Goal: Transaction & Acquisition: Purchase product/service

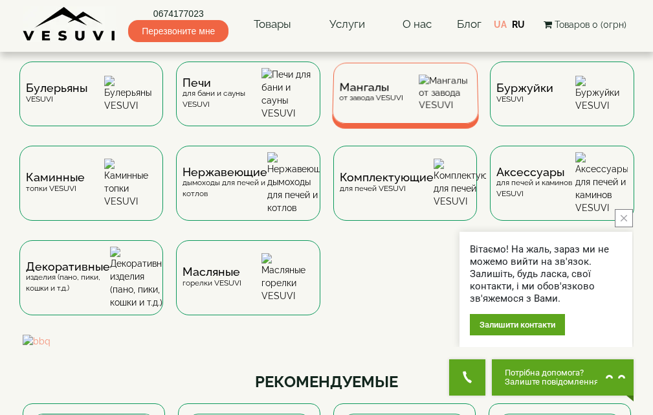
click at [362, 84] on span "Мангалы" at bounding box center [371, 88] width 64 height 10
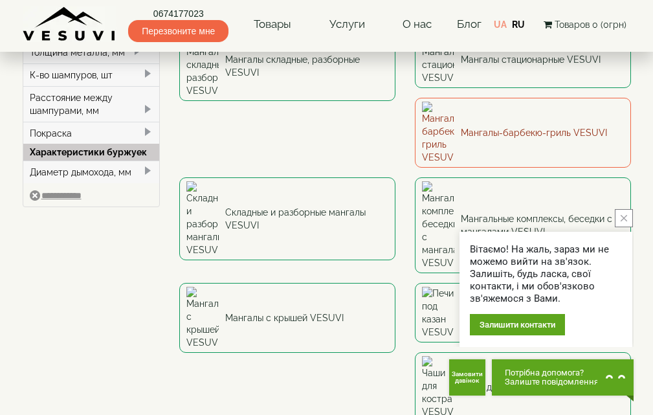
scroll to position [129, 0]
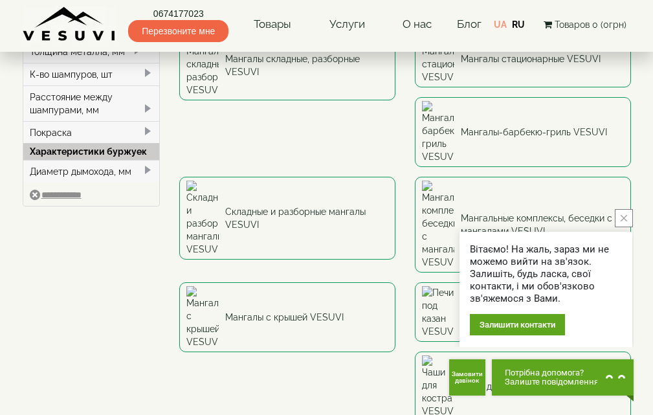
click at [627, 214] on button "close button" at bounding box center [624, 218] width 18 height 18
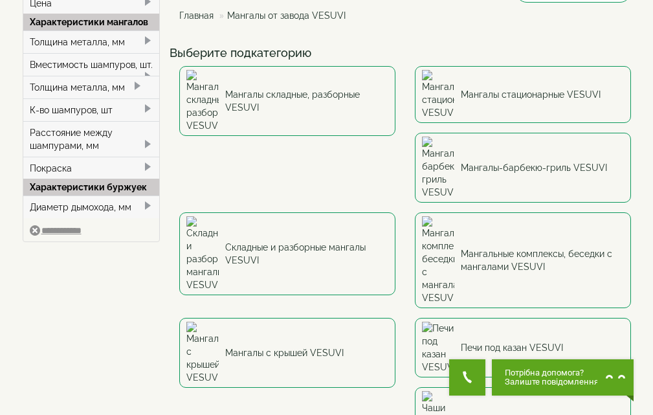
scroll to position [65, 0]
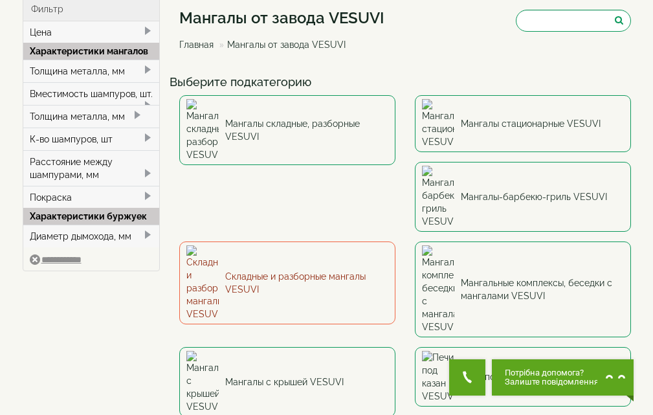
click at [396, 241] on link "Складные и разборные мангалы VESUVI" at bounding box center [287, 282] width 216 height 83
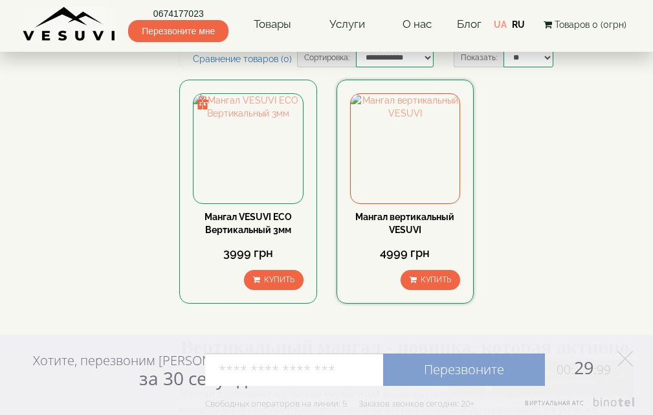
scroll to position [129, 0]
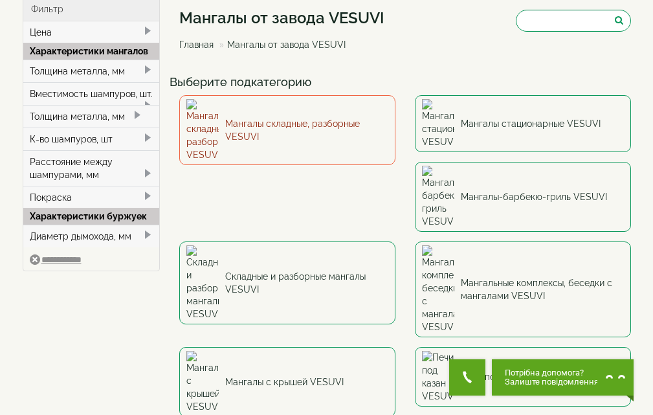
click at [278, 108] on link "Мангалы складные, разборные VESUVI" at bounding box center [287, 130] width 216 height 70
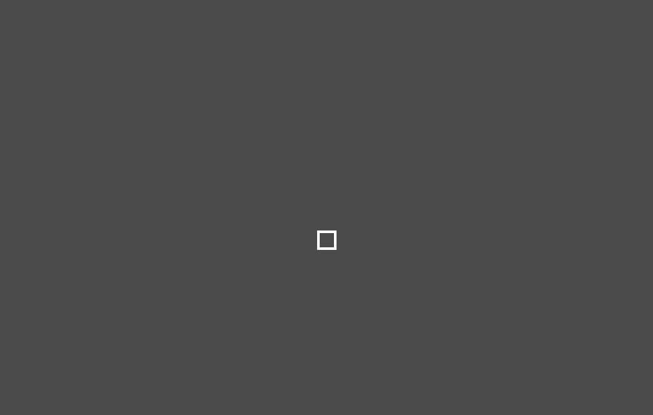
type input "***"
type input "*****"
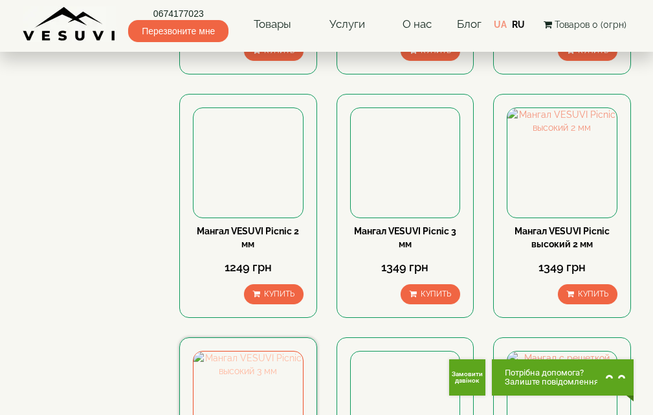
scroll to position [388, 0]
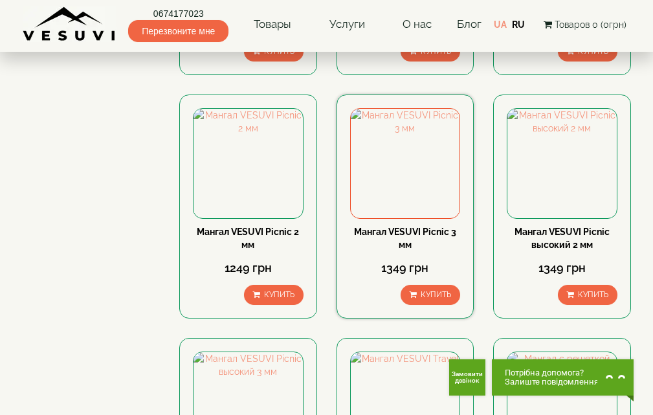
click at [431, 232] on link "Мангал VESUVI Picnic 3 мм" at bounding box center [405, 238] width 102 height 23
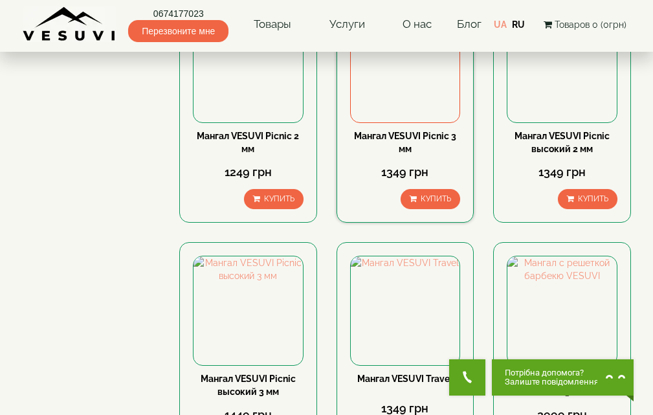
scroll to position [583, 0]
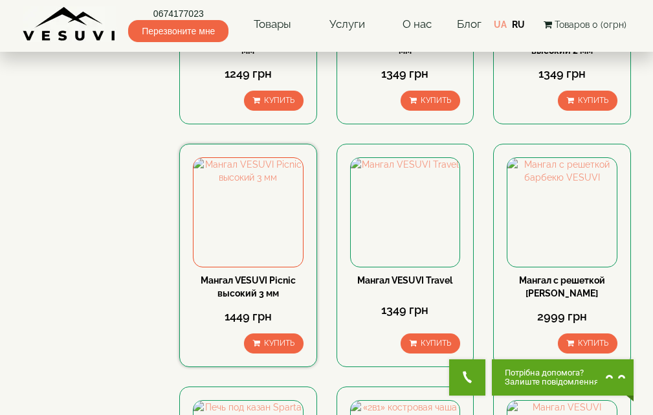
click at [251, 282] on link "Мангал VESUVI Picnic высокий 3 мм" at bounding box center [248, 286] width 95 height 23
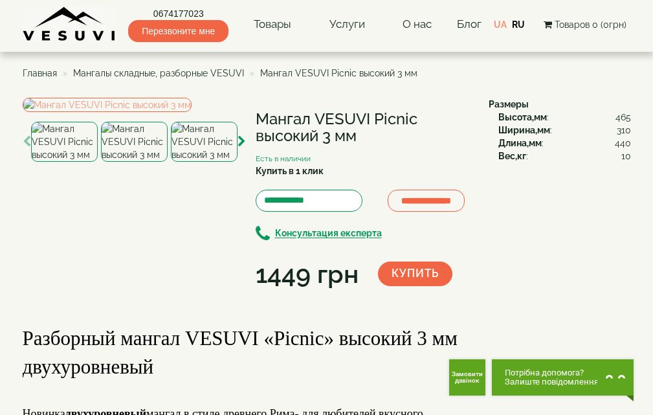
click at [128, 162] on img at bounding box center [134, 142] width 67 height 40
click at [212, 162] on img at bounding box center [204, 142] width 67 height 40
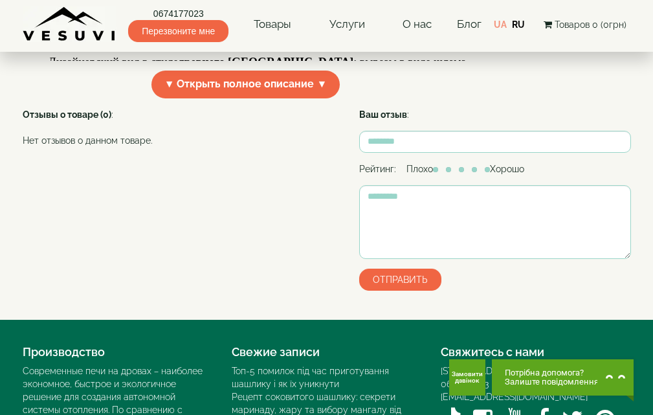
scroll to position [518, 0]
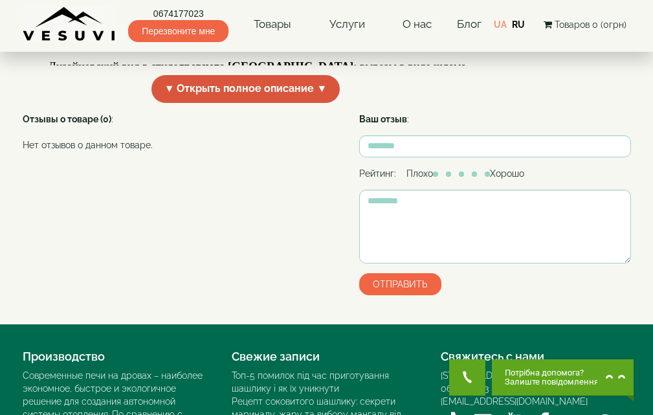
click at [309, 103] on span "▼ Открыть полное описание ▼" at bounding box center [245, 89] width 189 height 28
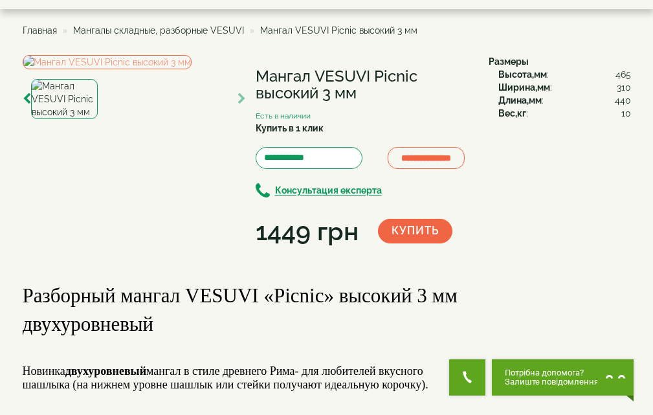
scroll to position [65, 0]
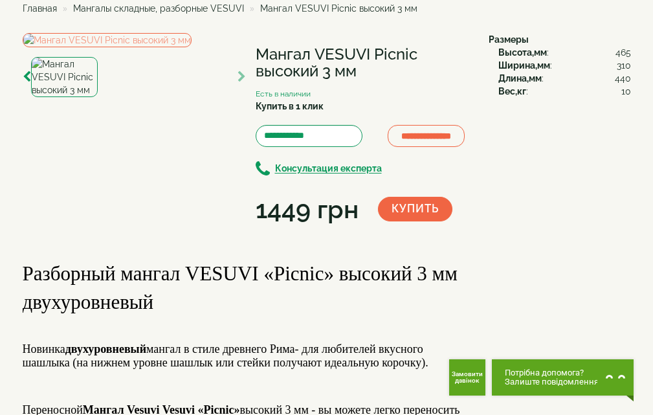
click at [63, 97] on img at bounding box center [64, 77] width 67 height 40
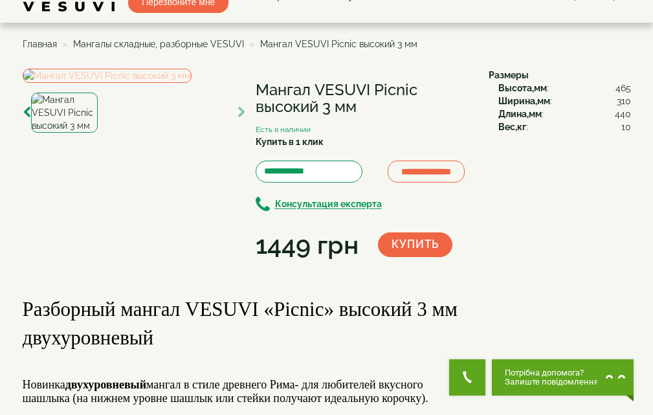
scroll to position [0, 0]
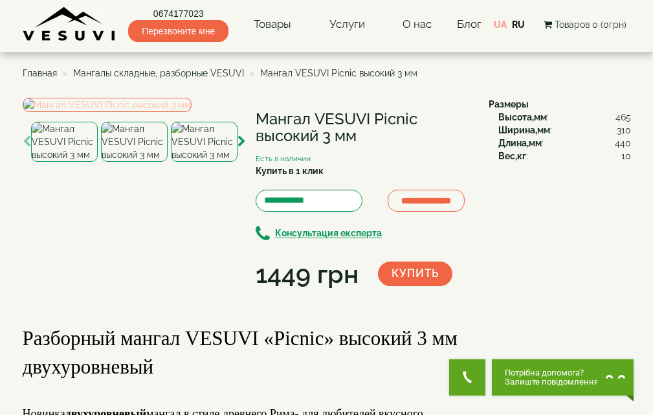
click at [129, 112] on img at bounding box center [107, 105] width 169 height 14
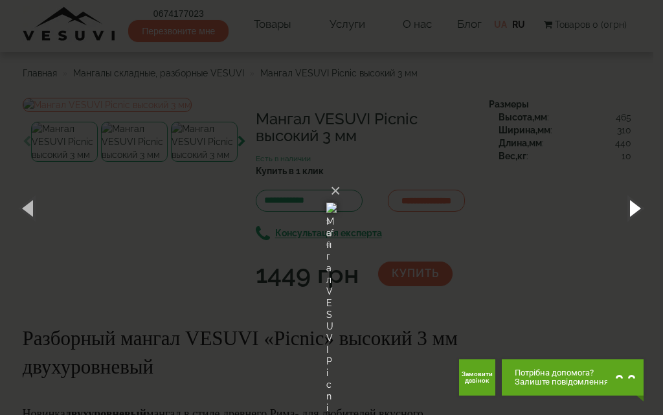
click at [639, 207] on button "button" at bounding box center [634, 207] width 58 height 71
click at [632, 206] on button "button" at bounding box center [634, 207] width 58 height 71
click at [635, 208] on button "button" at bounding box center [634, 207] width 58 height 71
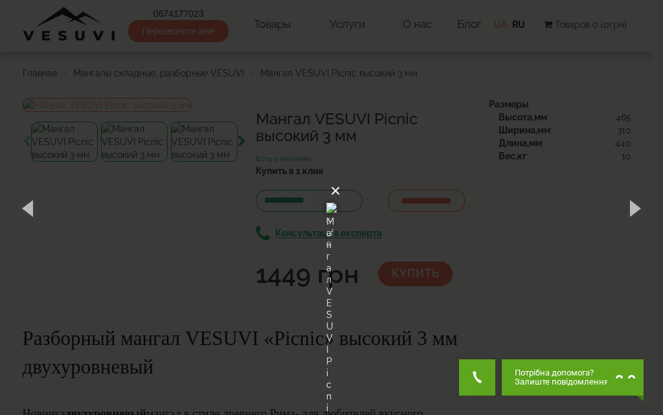
click at [341, 177] on button "×" at bounding box center [335, 191] width 10 height 28
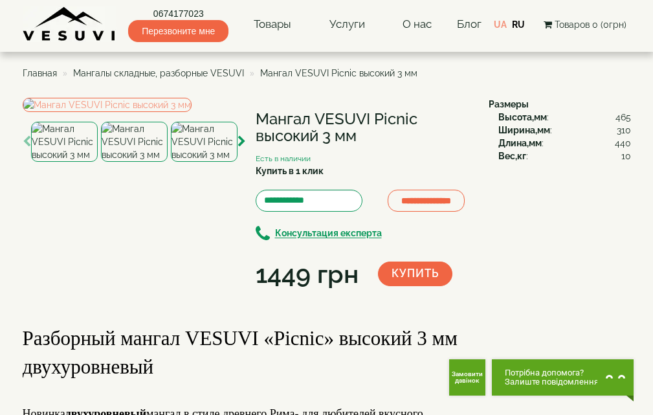
click at [45, 71] on span "Главная" at bounding box center [40, 73] width 34 height 10
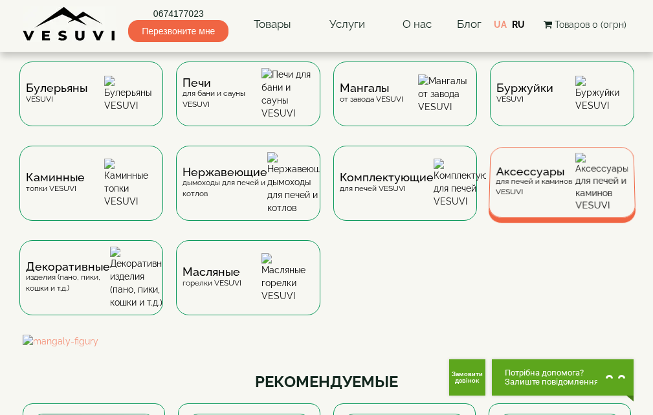
click at [539, 170] on span "Аксессуары" at bounding box center [536, 172] width 79 height 10
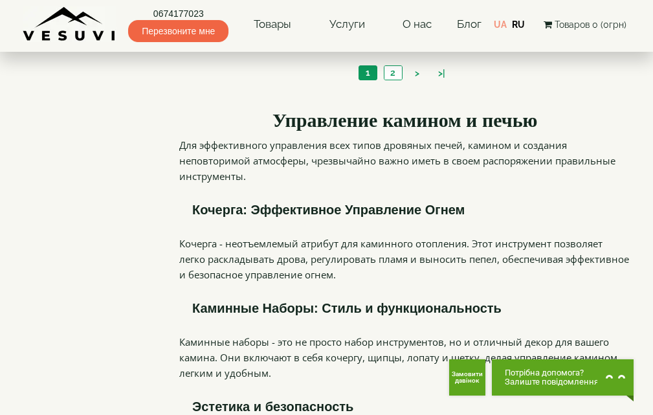
scroll to position [1489, 0]
